Goal: Information Seeking & Learning: Learn about a topic

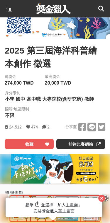
scroll to position [104, 0]
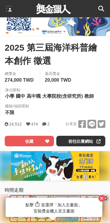
click at [98, 137] on div at bounding box center [98, 142] width 6 height 10
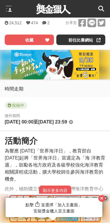
scroll to position [209, 0]
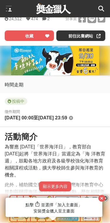
click at [62, 184] on button "顯示更多內容" at bounding box center [55, 187] width 32 height 10
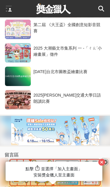
scroll to position [3412, 0]
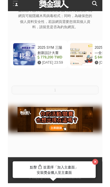
scroll to position [67, 0]
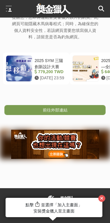
click at [93, 103] on div "前往外部連結" at bounding box center [55, 102] width 110 height 28
click at [95, 106] on link "前往外部連結" at bounding box center [54, 110] width 101 height 10
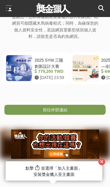
scroll to position [104, 0]
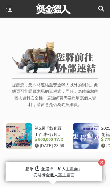
scroll to position [104, 0]
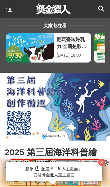
click at [8, 7] on div at bounding box center [9, 9] width 6 height 6
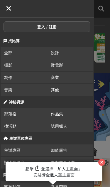
click at [99, 2] on div at bounding box center [102, 93] width 16 height 187
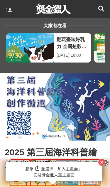
click at [6, 6] on div at bounding box center [9, 9] width 6 height 6
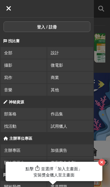
click at [29, 71] on link "寫作" at bounding box center [24, 77] width 46 height 12
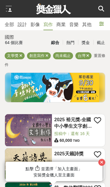
click at [98, 8] on icon at bounding box center [101, 9] width 6 height 6
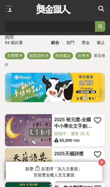
click at [67, 21] on input "search" at bounding box center [50, 26] width 90 height 11
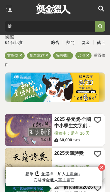
type input "繪畫"
click at [100, 26] on button "submit" at bounding box center [100, 26] width 11 height 11
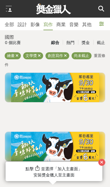
click at [40, 55] on icon at bounding box center [39, 56] width 3 height 4
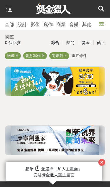
click at [43, 55] on icon at bounding box center [43, 56] width 3 height 4
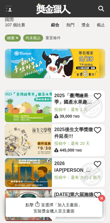
scroll to position [18, 0]
click at [91, 112] on span at bounding box center [90, 106] width 33 height 33
click at [44, 111] on img at bounding box center [28, 106] width 47 height 32
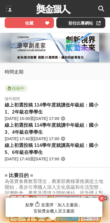
scroll to position [223, 0]
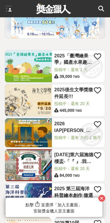
scroll to position [57, 0]
click at [99, 124] on icon at bounding box center [98, 124] width 7 height 7
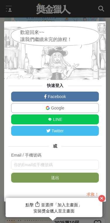
click at [86, 186] on div "快速登入 Facebook Google LINE Twitter 或 Email / 手機號碼 送出 求救！" at bounding box center [54, 142] width 93 height 119
click at [96, 24] on div at bounding box center [55, 50] width 102 height 59
click at [97, 14] on div "歡迎回來~~ 讓我們繼續未完的旅程！ 快速登入 Facebook Google LINE Twitter 或 Email / 手機號碼 送出 求救！" at bounding box center [55, 111] width 110 height 223
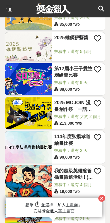
scroll to position [395, 0]
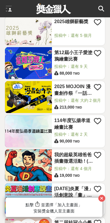
click at [33, 98] on img at bounding box center [28, 97] width 47 height 32
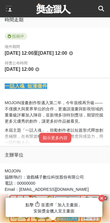
scroll to position [260, 0]
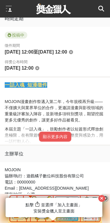
click at [62, 134] on button "顯示更多內容" at bounding box center [55, 137] width 32 height 10
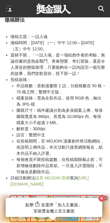
scroll to position [418, 0]
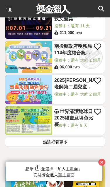
click at [86, 144] on button "點這裡看更多" at bounding box center [55, 142] width 100 height 10
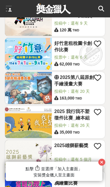
scroll to position [270, 0]
